Goal: Navigation & Orientation: Find specific page/section

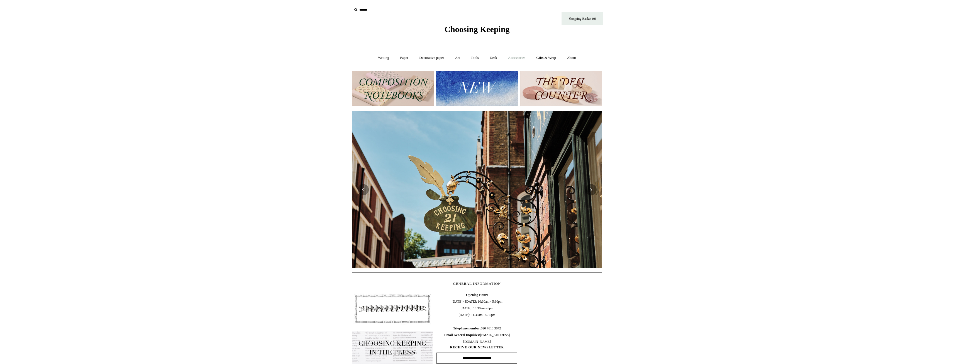
scroll to position [0, 250]
click at [458, 58] on link "Art +" at bounding box center [457, 57] width 15 height 15
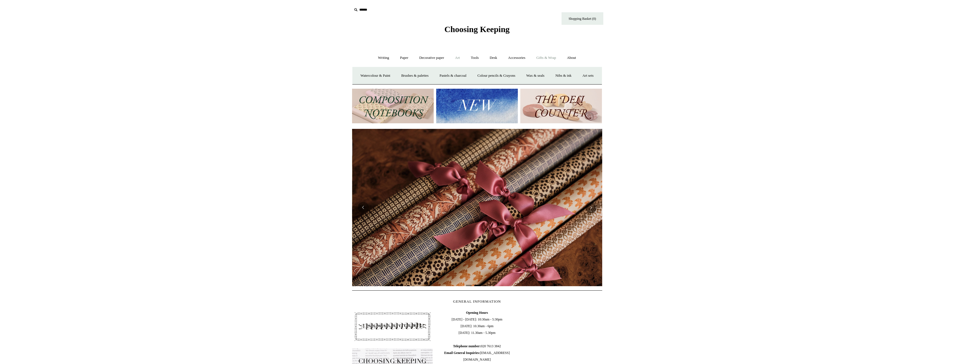
click at [548, 58] on link "Gifts & Wrap +" at bounding box center [546, 57] width 30 height 15
click at [549, 56] on link "Gifts & Wrap -" at bounding box center [546, 57] width 30 height 15
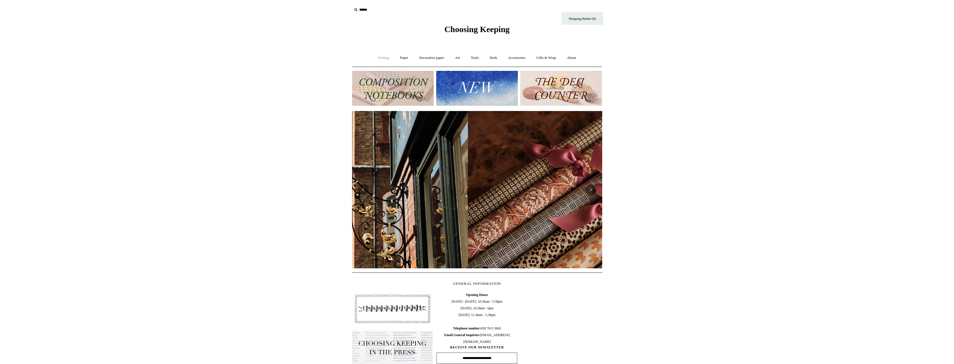
click at [379, 55] on link "Writing +" at bounding box center [383, 57] width 21 height 15
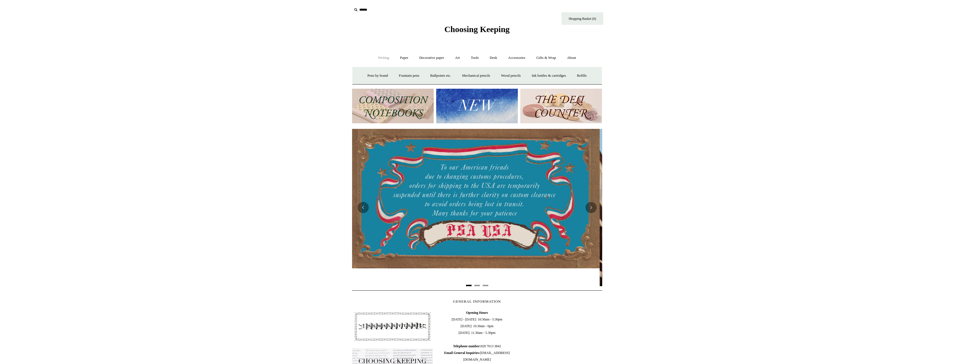
scroll to position [0, 0]
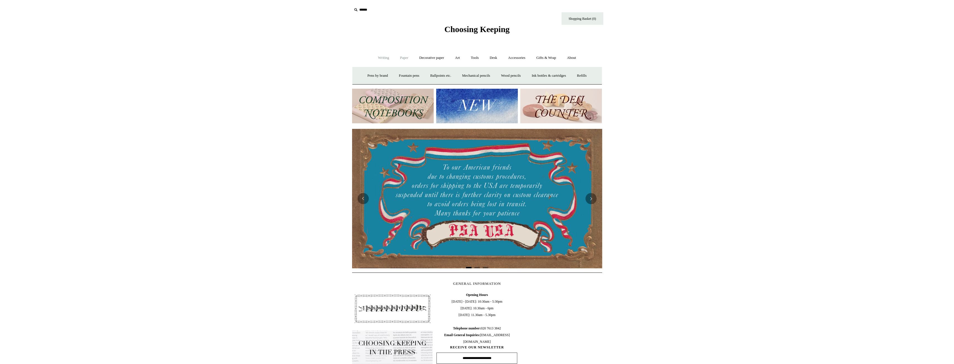
click at [404, 57] on link "Paper +" at bounding box center [404, 57] width 18 height 15
click at [395, 72] on link "Notebooks +" at bounding box center [399, 75] width 26 height 15
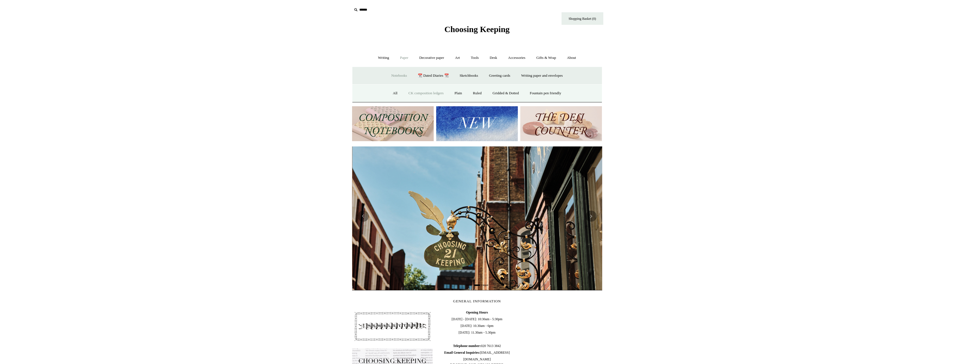
scroll to position [0, 250]
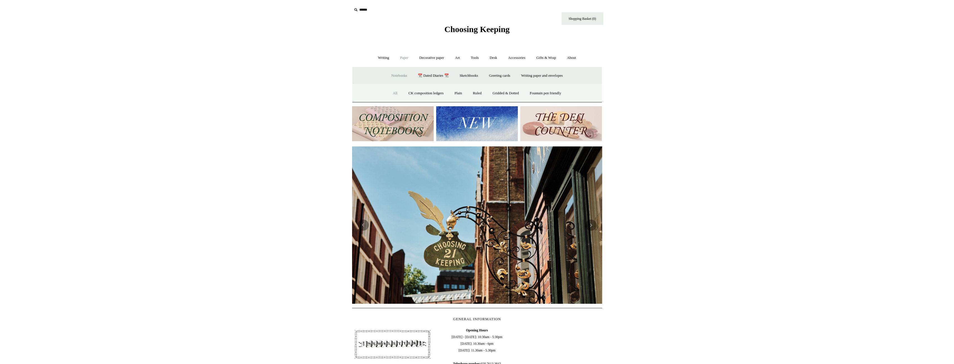
click at [393, 93] on link "All" at bounding box center [395, 93] width 15 height 15
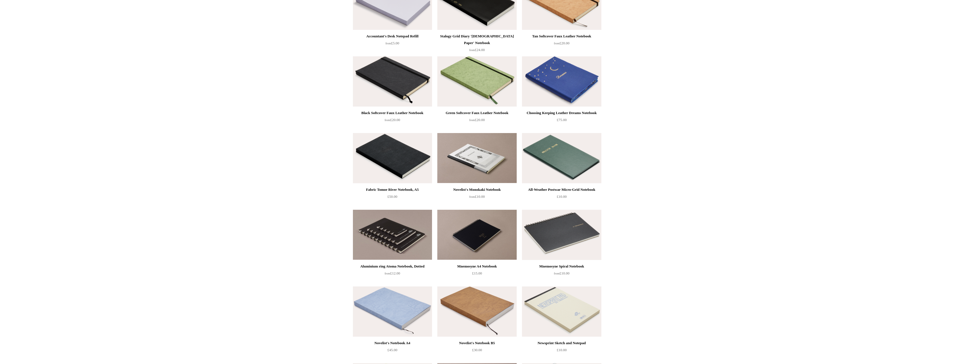
scroll to position [1142, 0]
